Goal: Task Accomplishment & Management: Manage account settings

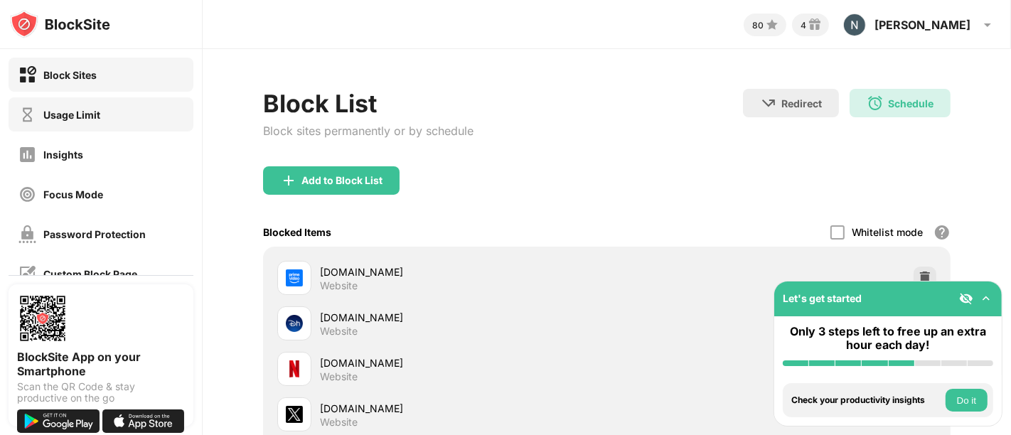
click at [92, 121] on div "Usage Limit" at bounding box center [59, 115] width 82 height 18
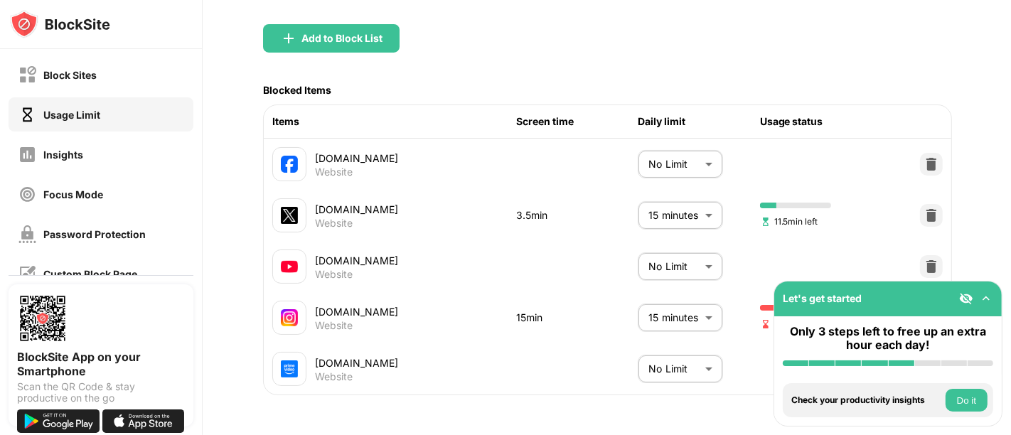
scroll to position [171, 0]
click at [654, 301] on body "Block Sites Usage Limit Insights Focus Mode Password Protection Custom Block Pa…" at bounding box center [505, 217] width 1011 height 435
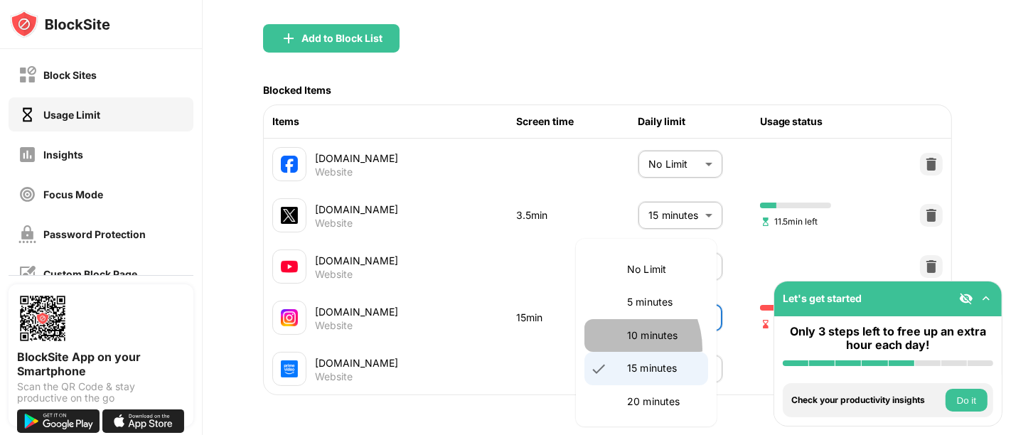
click at [612, 349] on li "10 minutes" at bounding box center [647, 335] width 124 height 33
type input "**"
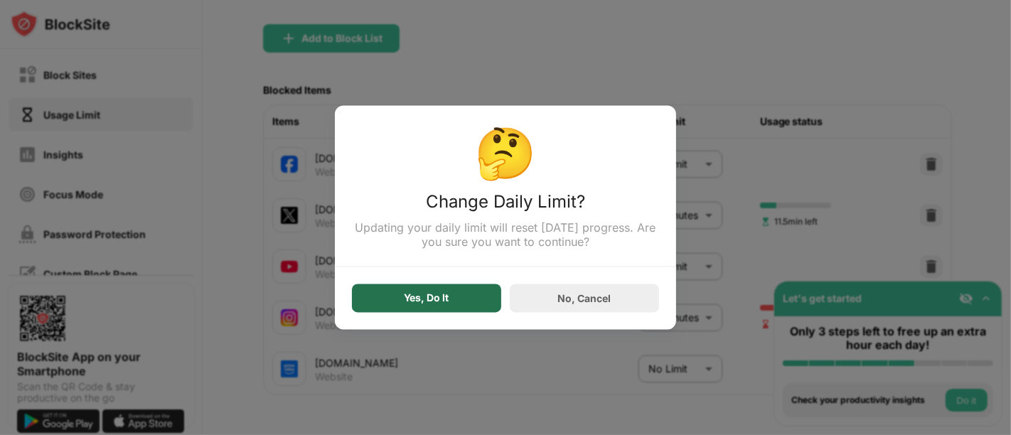
click at [481, 297] on div "Yes, Do It" at bounding box center [426, 298] width 149 height 28
